Goal: Task Accomplishment & Management: Manage account settings

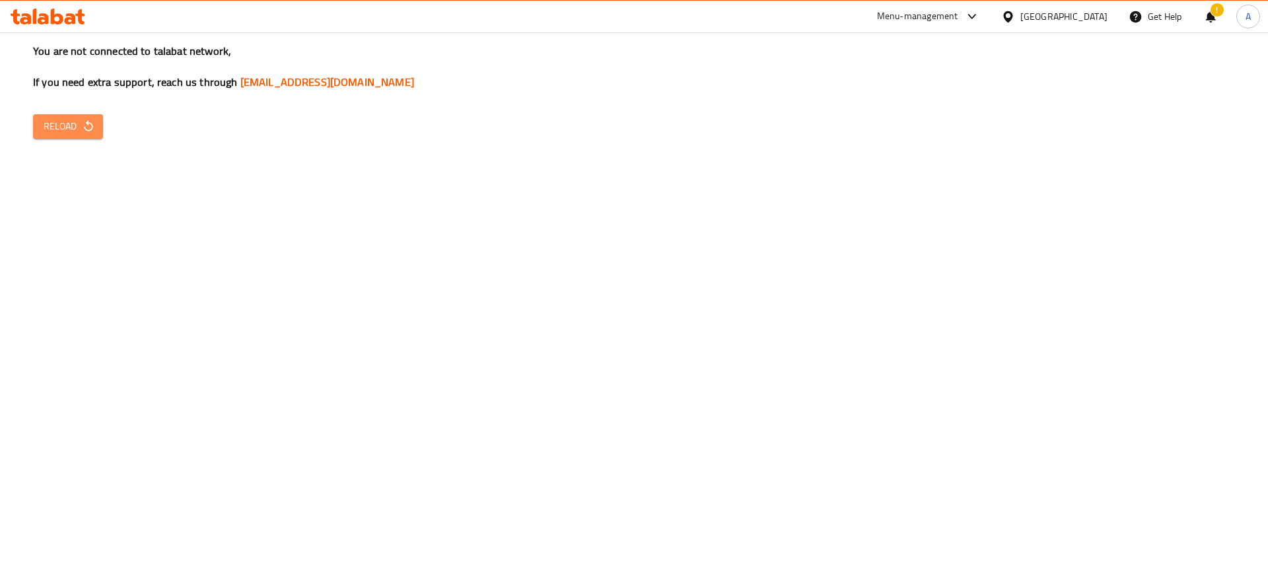
click at [79, 131] on span "Reload" at bounding box center [68, 126] width 49 height 17
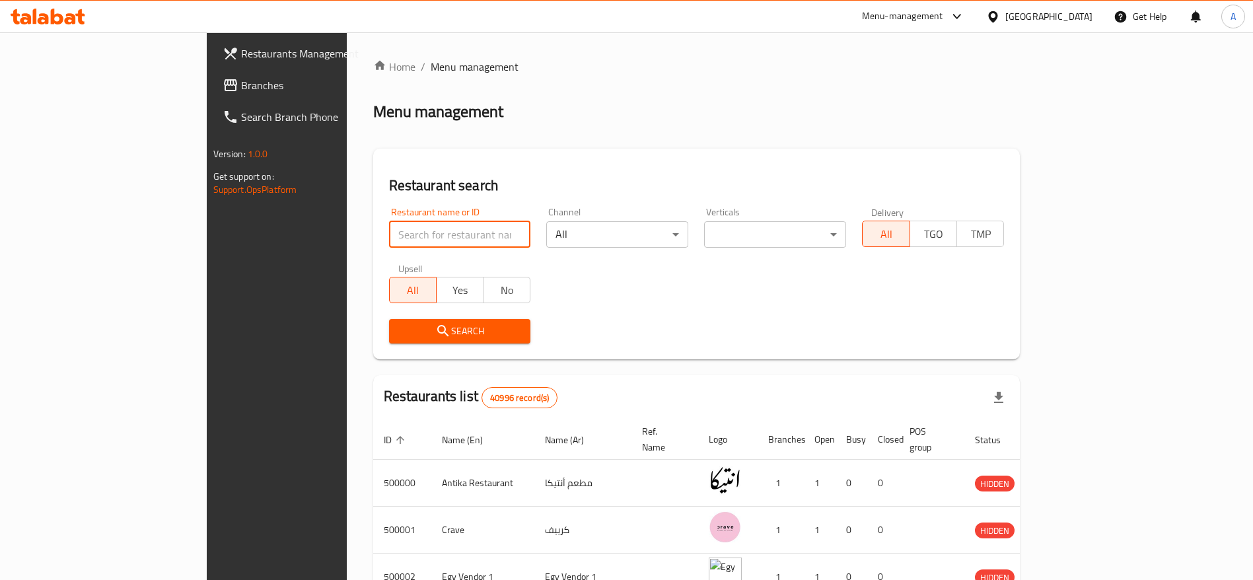
click at [389, 244] on input "search" at bounding box center [460, 234] width 142 height 26
click at [389, 234] on input "search" at bounding box center [460, 234] width 142 height 26
type input "Surf &Turf"
click button "Search" at bounding box center [460, 331] width 142 height 24
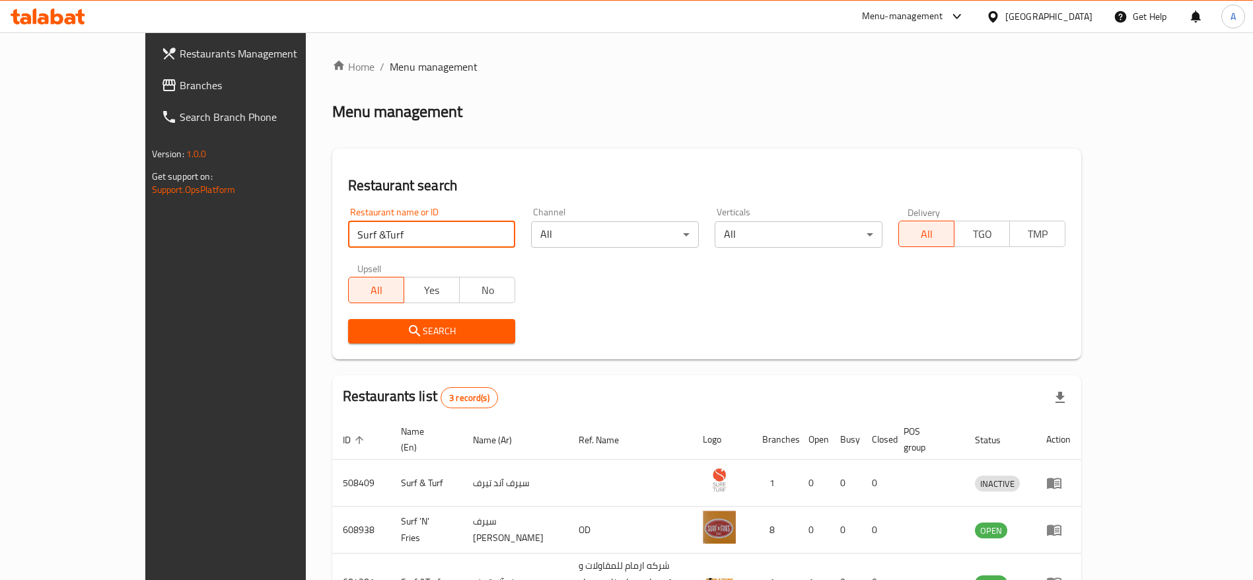
scroll to position [77, 0]
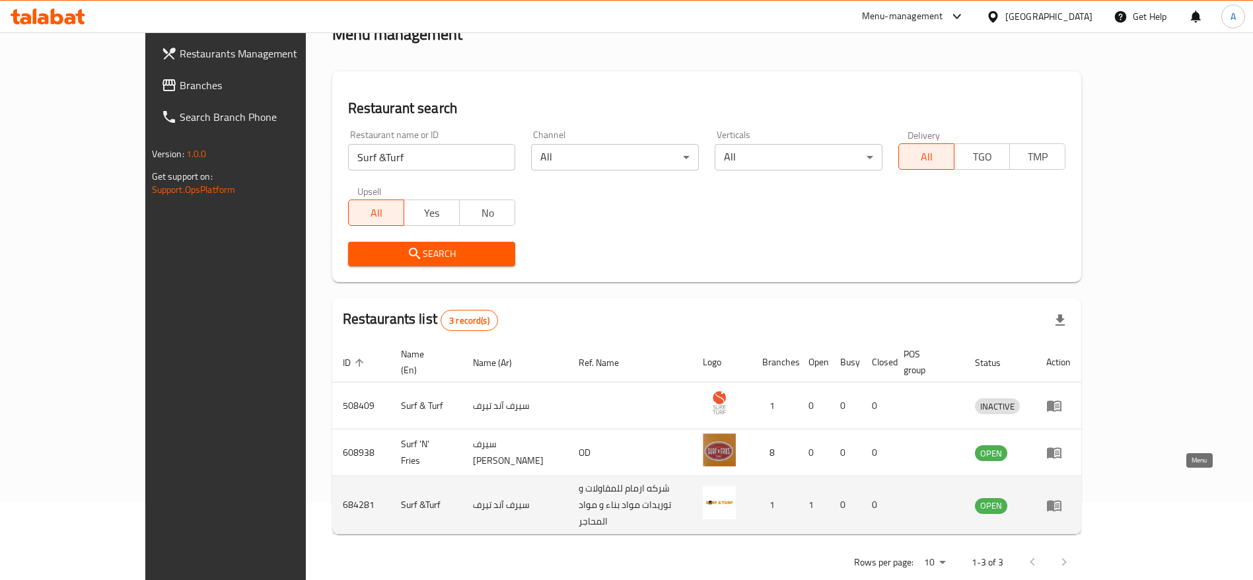
click at [1062, 497] on icon "enhanced table" at bounding box center [1054, 505] width 16 height 16
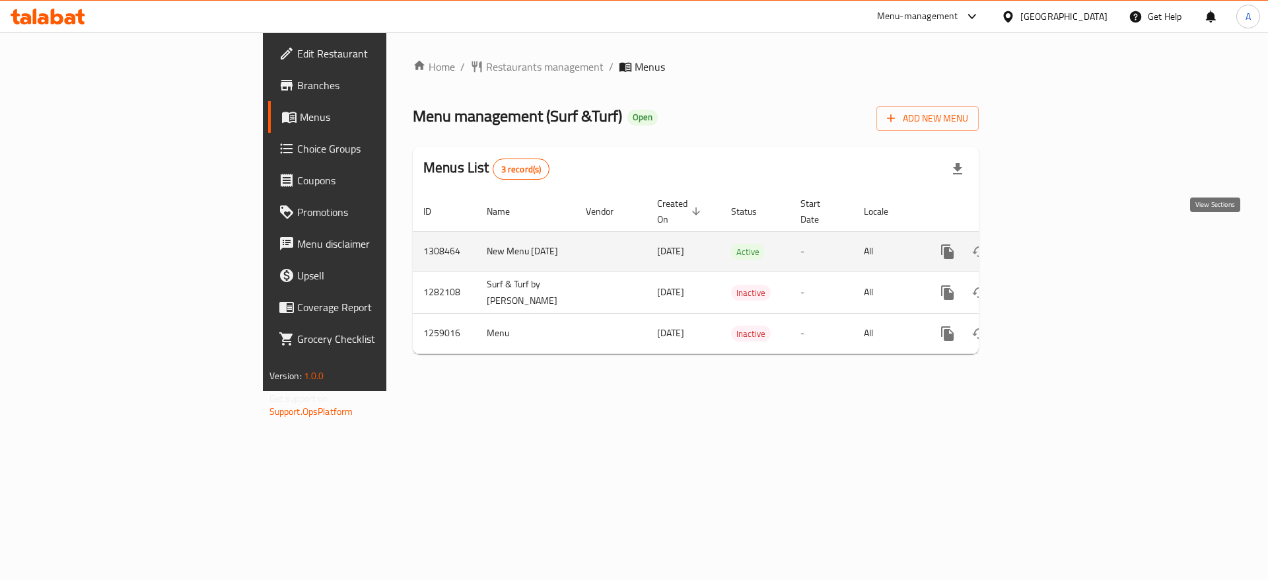
click at [1051, 244] on icon "enhanced table" at bounding box center [1043, 252] width 16 height 16
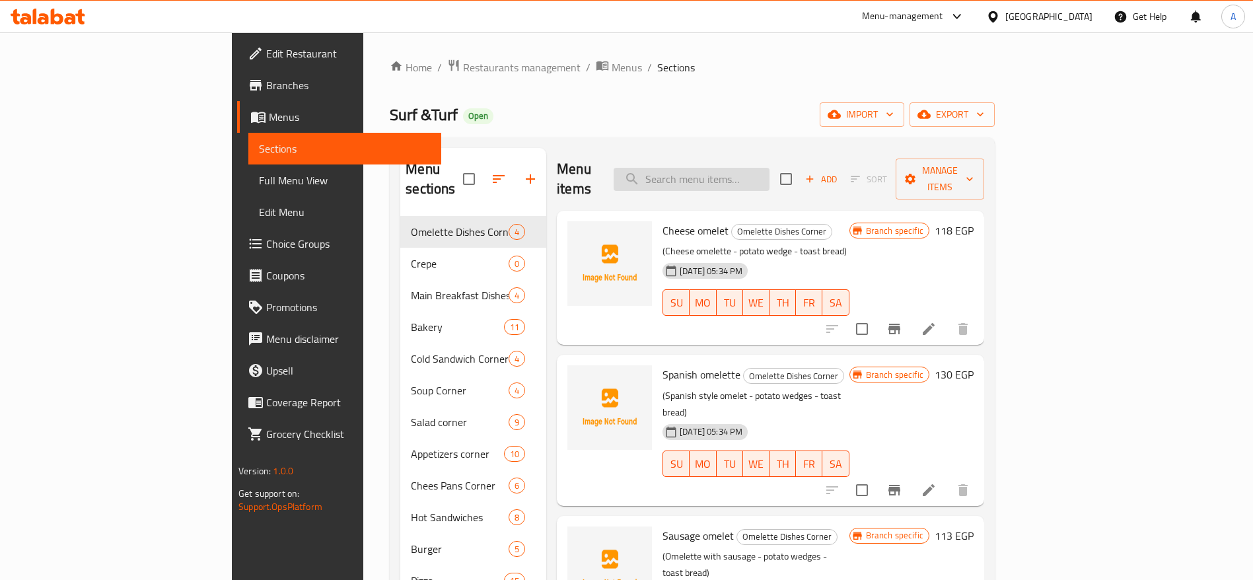
click at [752, 172] on input "search" at bounding box center [692, 179] width 156 height 23
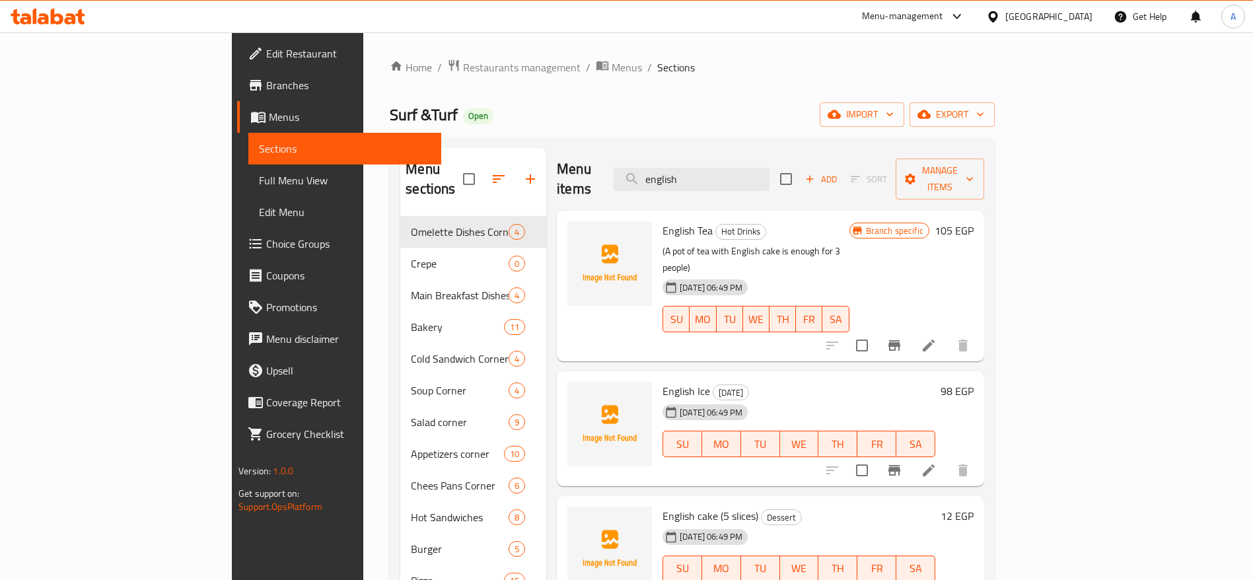
scroll to position [201, 0]
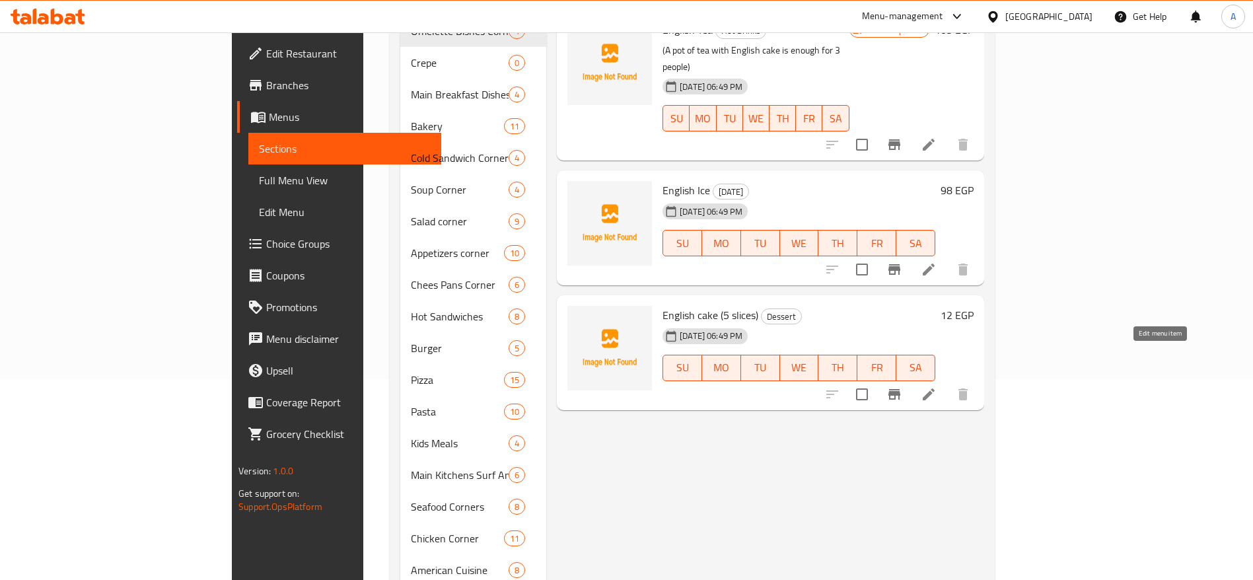
type input "english"
click at [937, 386] on icon at bounding box center [929, 394] width 16 height 16
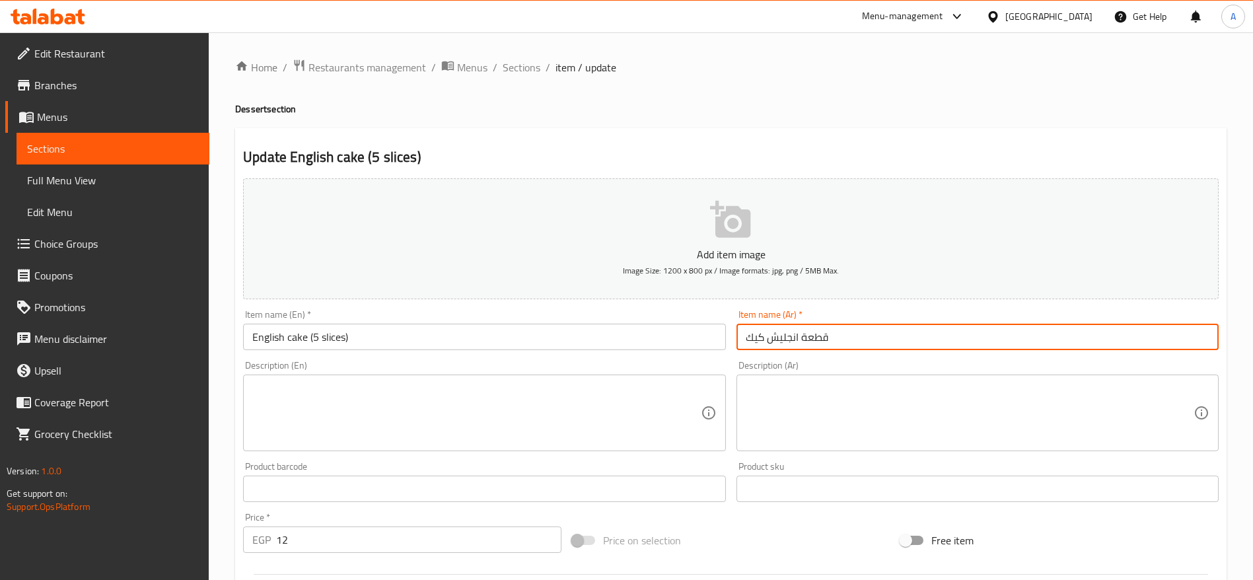
click at [849, 339] on input "قطعة انجليش كيك" at bounding box center [978, 337] width 482 height 26
click at [804, 336] on input "قطعة انجليش كيك" at bounding box center [978, 337] width 482 height 26
click at [825, 338] on input "انجليش كيك" at bounding box center [978, 337] width 482 height 26
type input "انجليش كيك (5 قطع)"
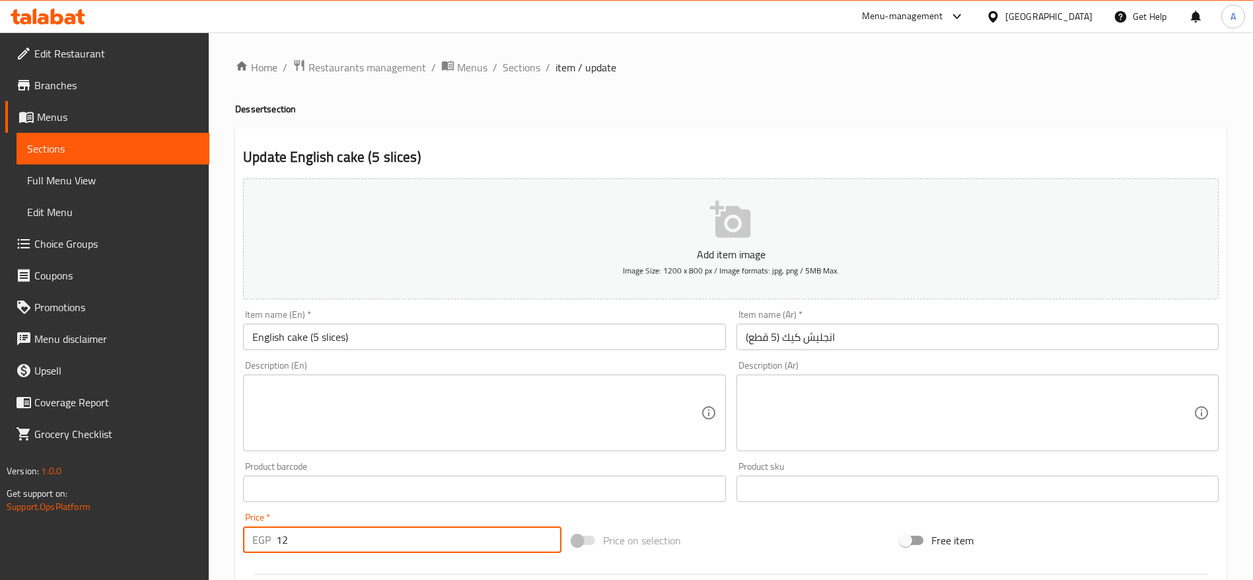
click at [376, 550] on input "12" at bounding box center [418, 539] width 285 height 26
type input "60"
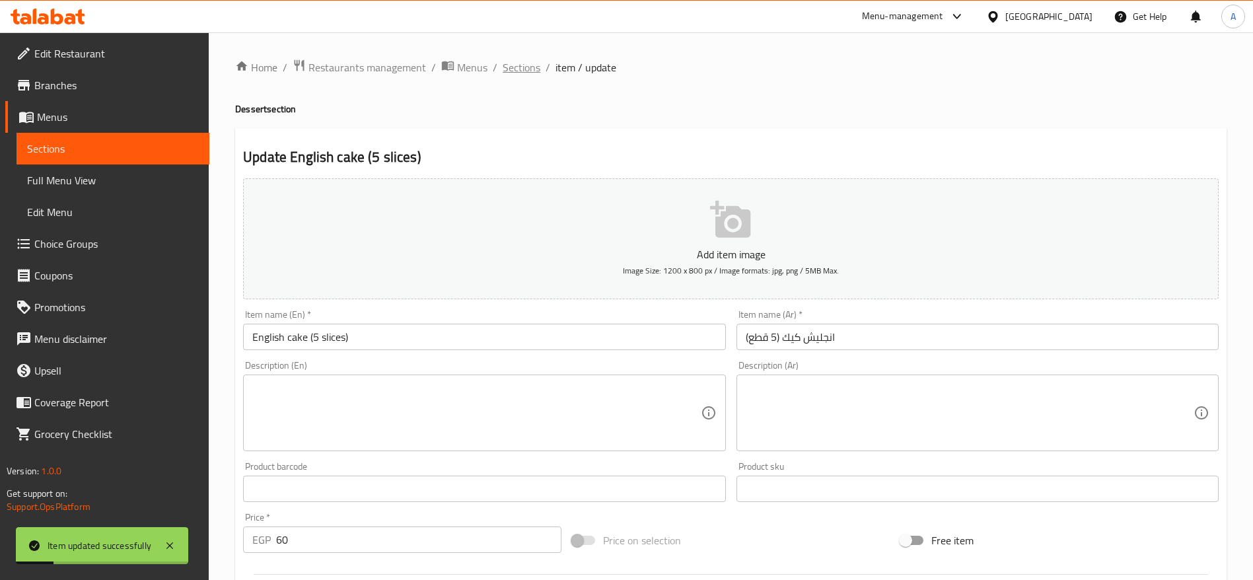
click at [522, 70] on span "Sections" at bounding box center [522, 67] width 38 height 16
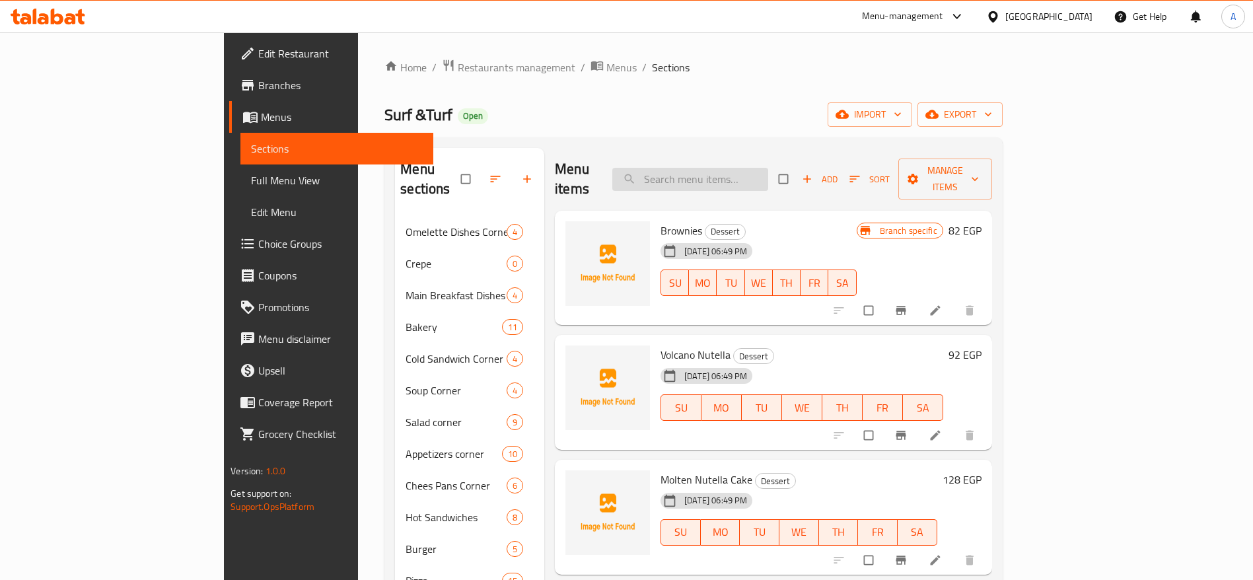
click at [725, 168] on input "search" at bounding box center [690, 179] width 156 height 23
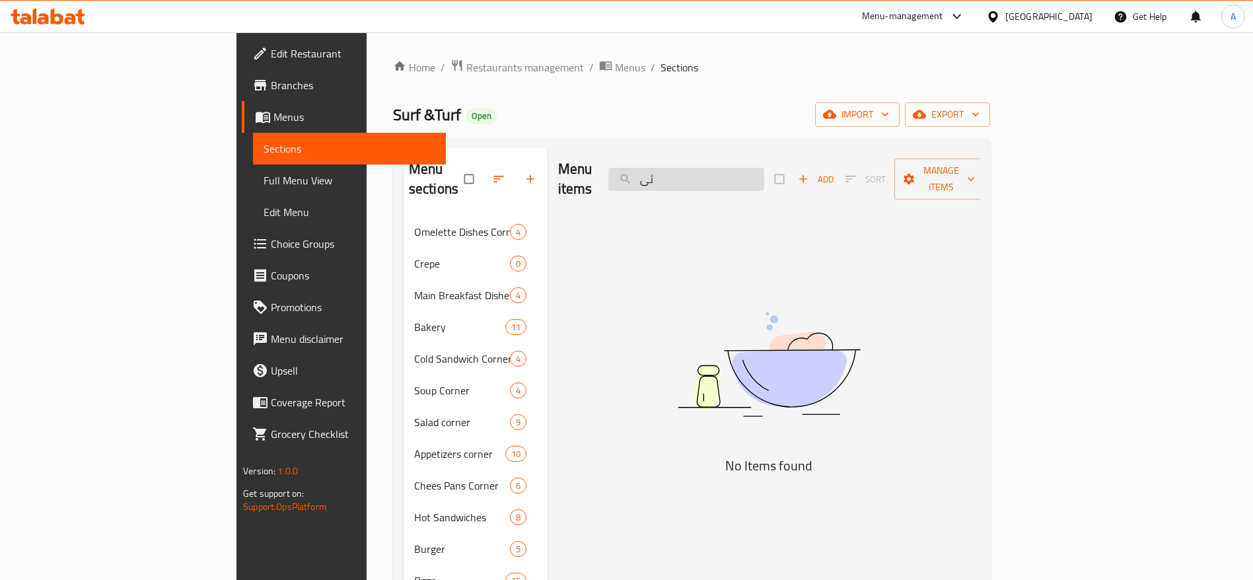
type input "ث"
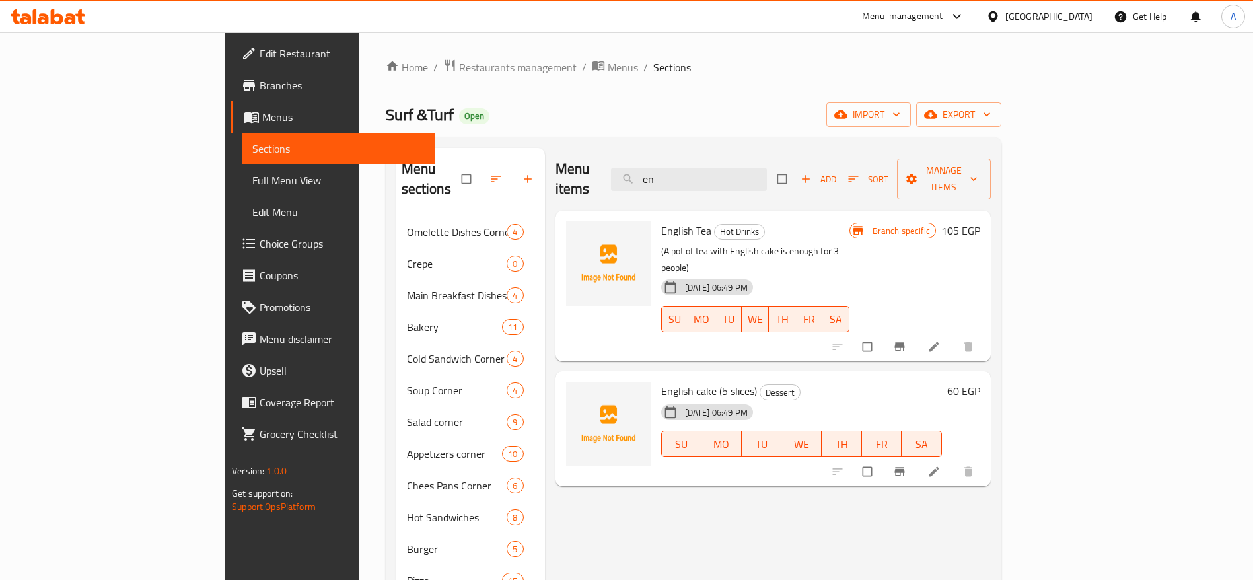
type input "e"
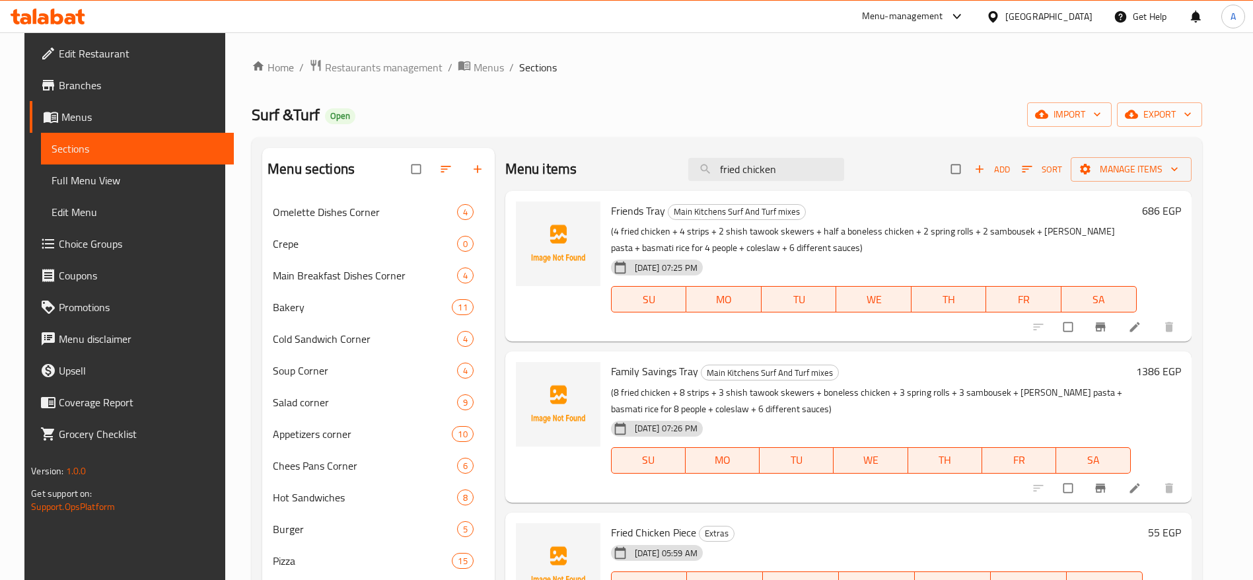
type input "fried chicken"
click at [76, 244] on span "Choice Groups" at bounding box center [141, 244] width 164 height 16
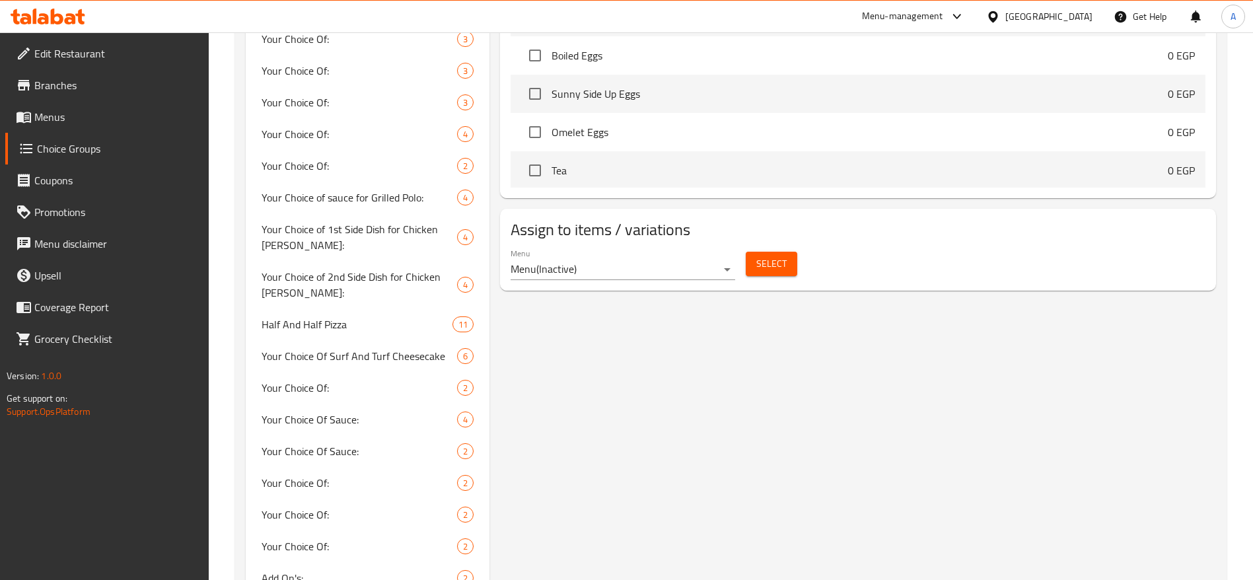
scroll to position [686, 0]
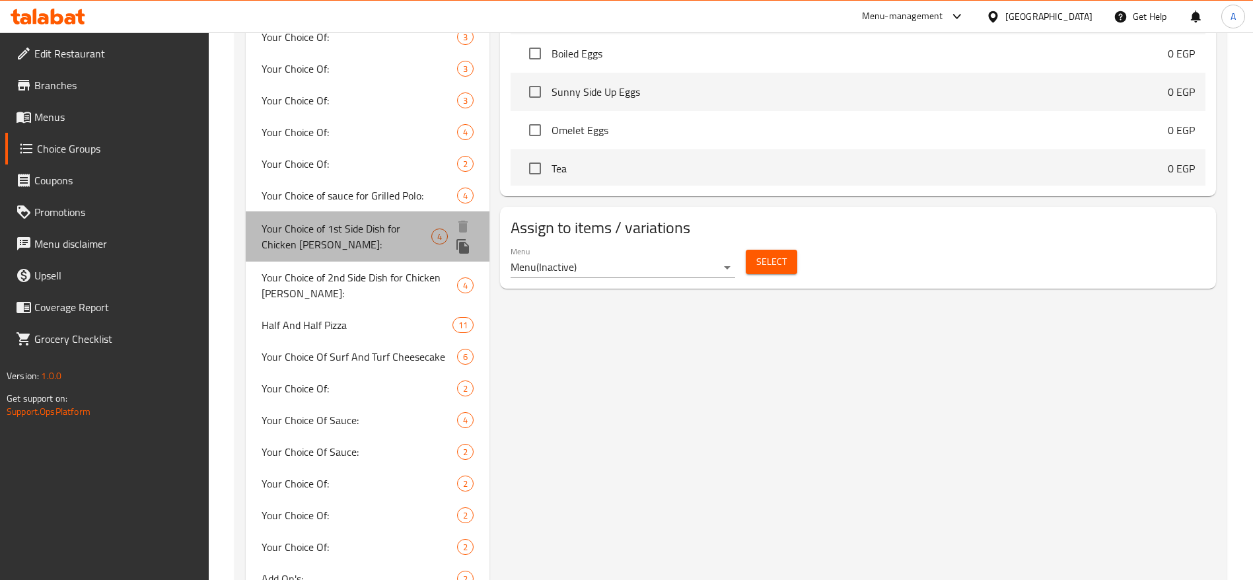
click at [400, 248] on span "Your Choice of 1st Side Dish for Chicken [PERSON_NAME]:" at bounding box center [347, 237] width 170 height 32
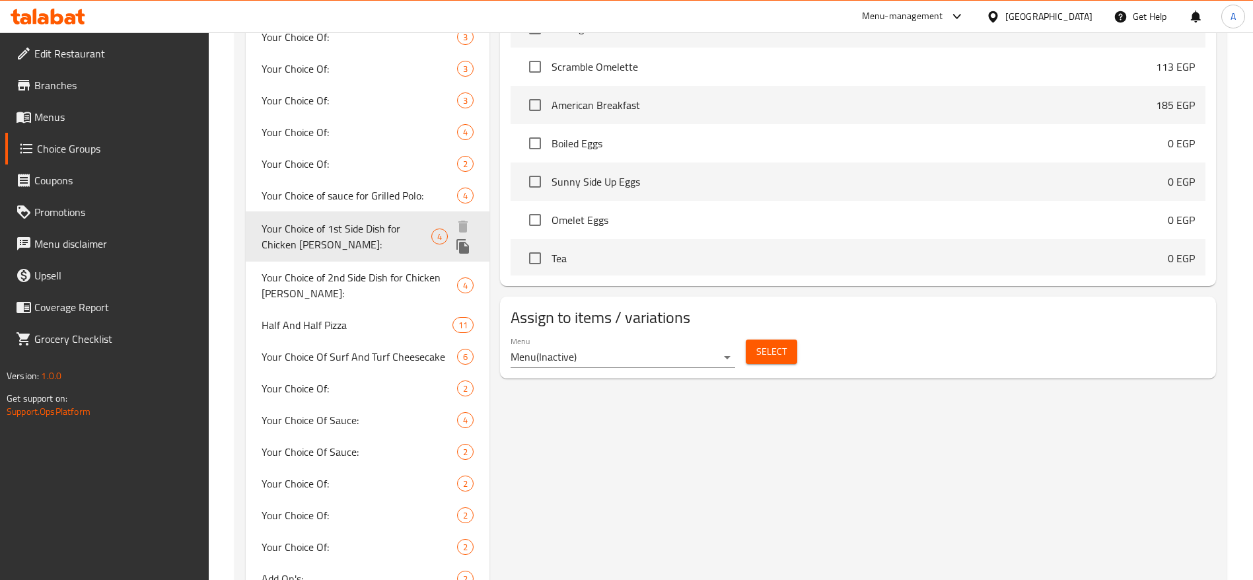
type input "Your Choice of 1st Side Dish for Chicken [PERSON_NAME]:"
type input "اختيارك للطبق الجانبي الأول لكاري الدجاج:"
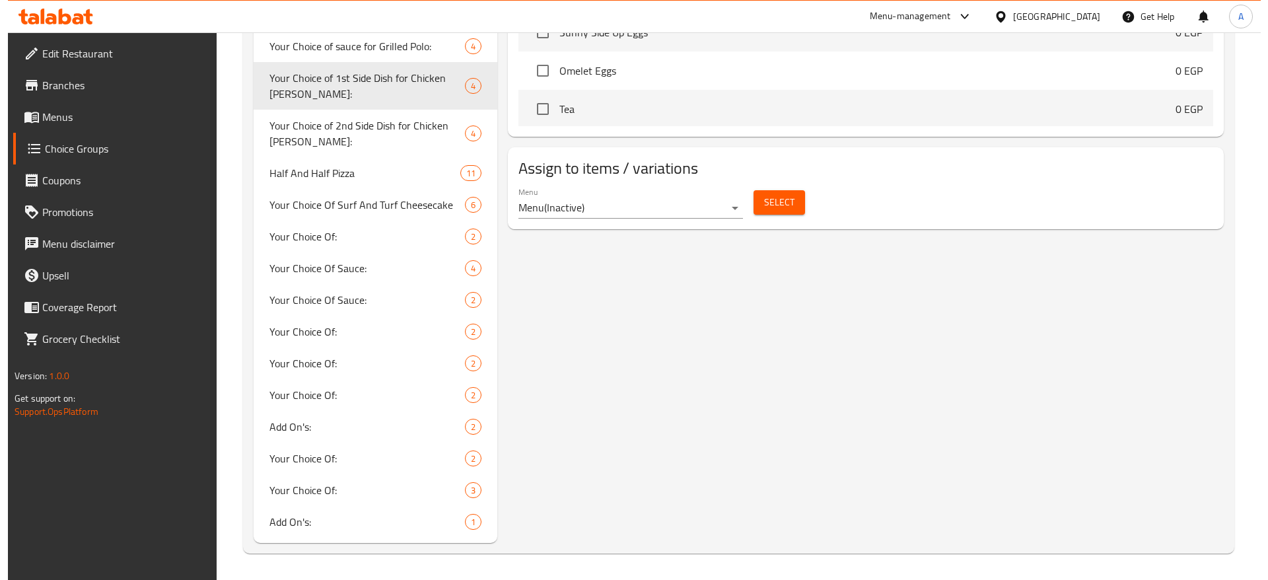
scroll to position [730, 0]
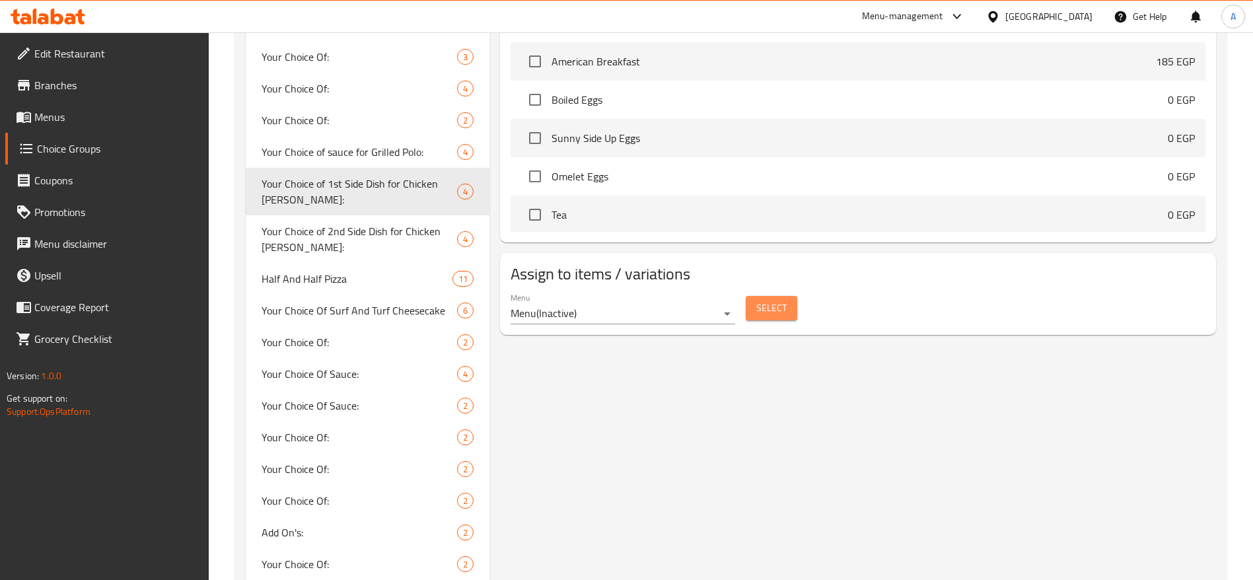
click at [776, 300] on span "Select" at bounding box center [771, 308] width 30 height 17
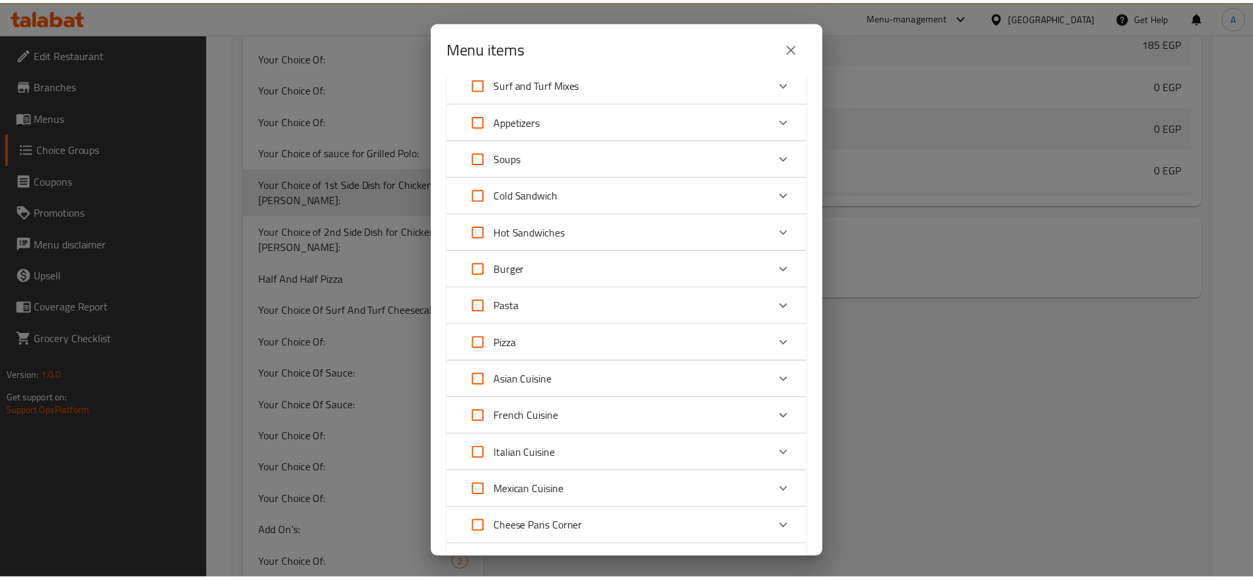
scroll to position [0, 0]
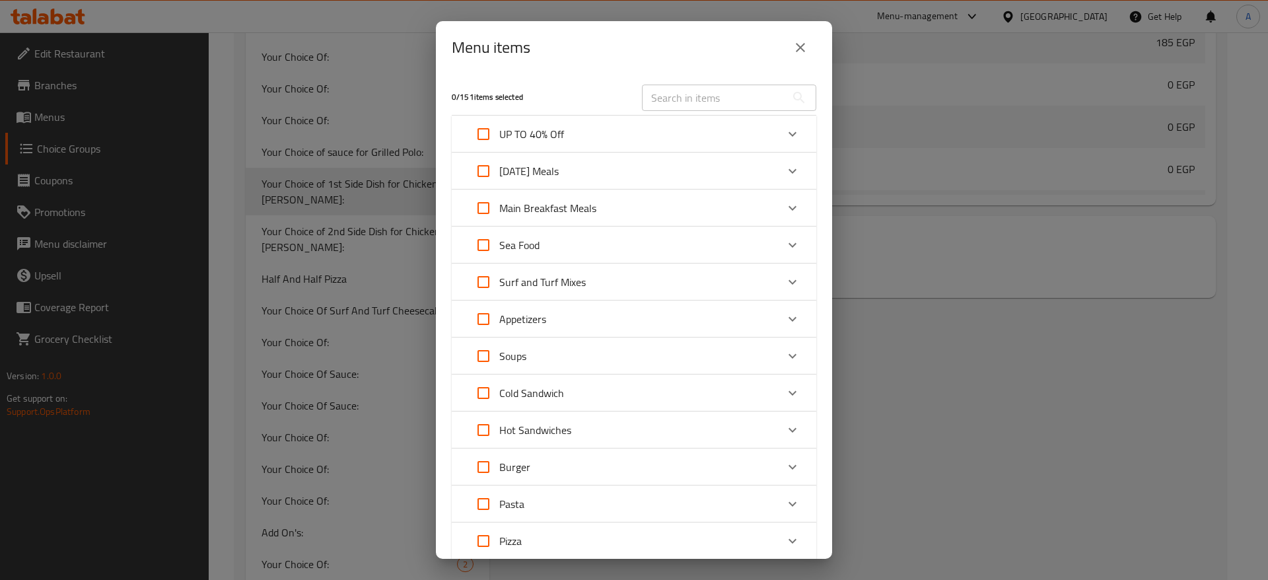
click at [795, 52] on icon "close" at bounding box center [801, 48] width 16 height 16
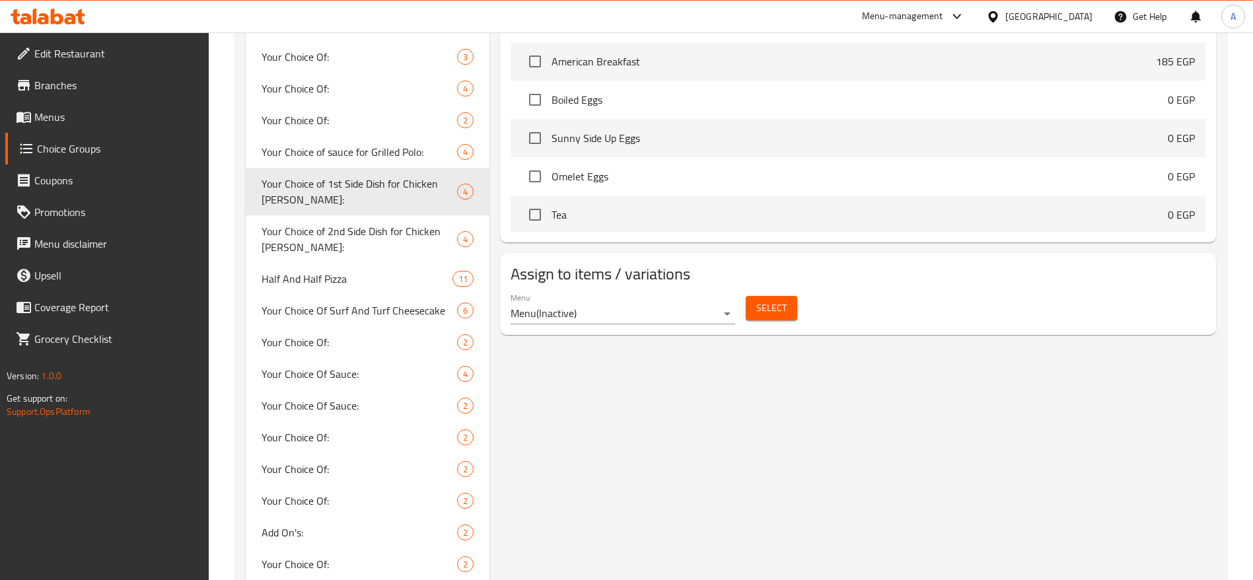
click at [67, 15] on icon at bounding box center [70, 18] width 11 height 11
